Goal: Information Seeking & Learning: Learn about a topic

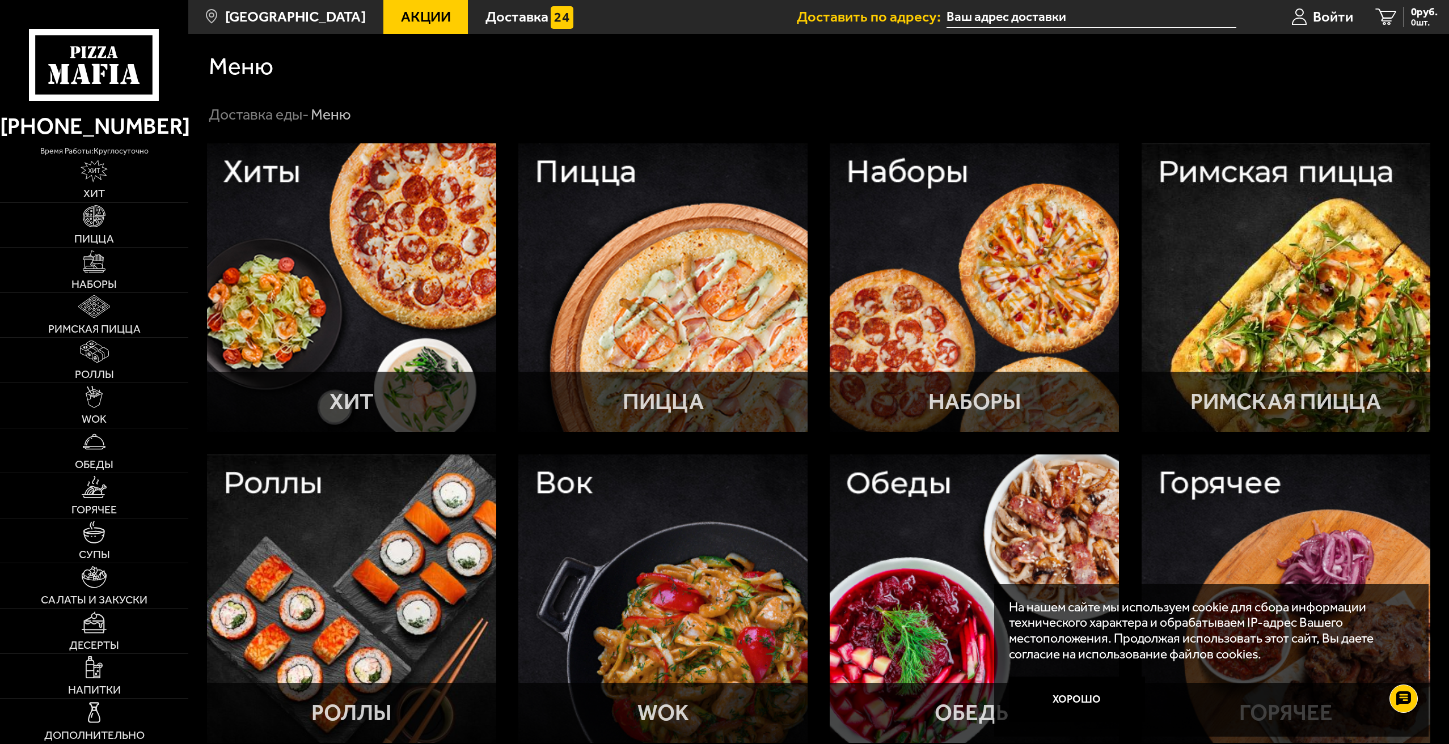
click at [723, 56] on div "Меню" at bounding box center [819, 66] width 1220 height 24
click at [641, 56] on div "Меню" at bounding box center [819, 66] width 1220 height 24
